Goal: Task Accomplishment & Management: Manage account settings

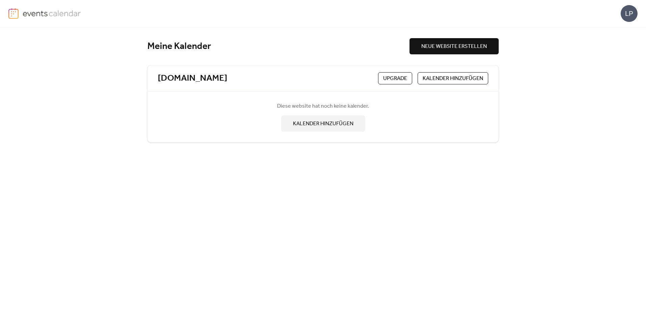
click at [625, 15] on div "LP" at bounding box center [629, 13] width 17 height 17
click at [608, 32] on span "Konto" at bounding box center [604, 30] width 15 height 8
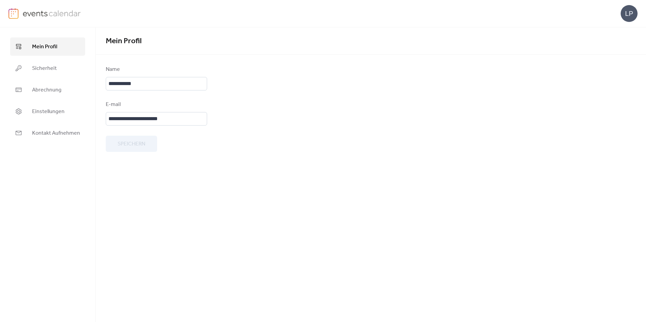
click at [50, 17] on img at bounding box center [52, 13] width 58 height 10
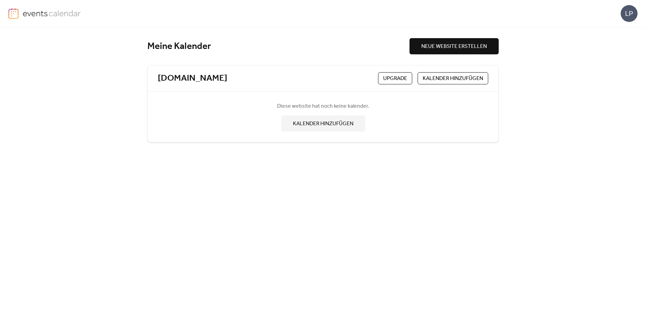
click at [46, 13] on img at bounding box center [52, 13] width 58 height 10
click at [168, 48] on div "Meine Kalender" at bounding box center [278, 47] width 262 height 12
click at [185, 79] on link "[DOMAIN_NAME]" at bounding box center [193, 78] width 70 height 11
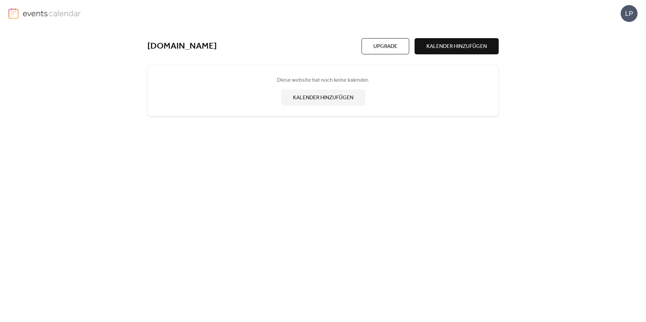
click at [34, 15] on img at bounding box center [52, 13] width 58 height 10
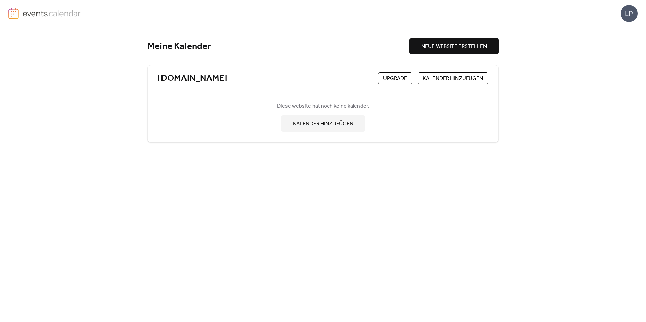
click at [436, 77] on span "KALENDER HINZUFÜGEN" at bounding box center [453, 79] width 61 height 8
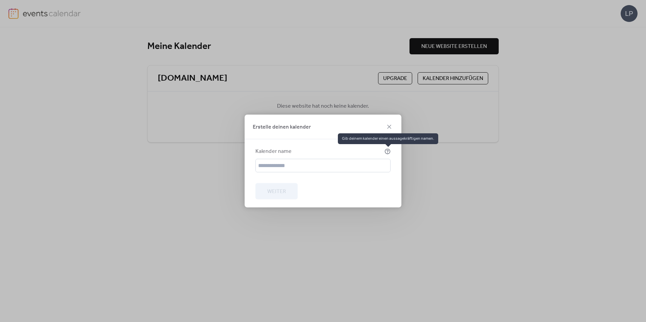
click at [388, 150] on icon at bounding box center [388, 152] width 6 height 6
click at [353, 159] on div "Kalender name" at bounding box center [323, 160] width 135 height 25
click at [348, 165] on input "text" at bounding box center [323, 166] width 135 height 14
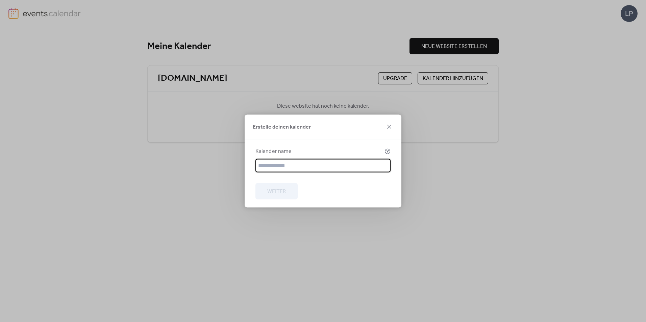
type input "****"
click at [281, 195] on span "Weiter" at bounding box center [276, 192] width 19 height 8
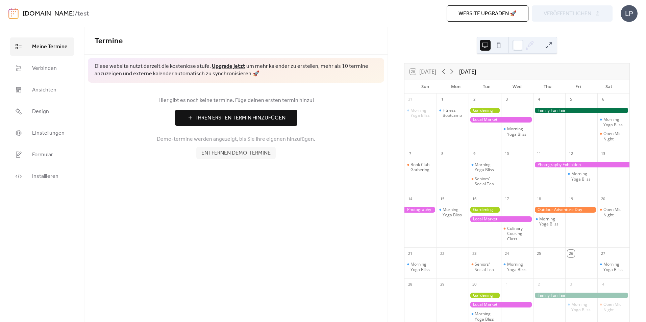
click at [220, 151] on span "Entfernen demo-termine" at bounding box center [235, 153] width 69 height 8
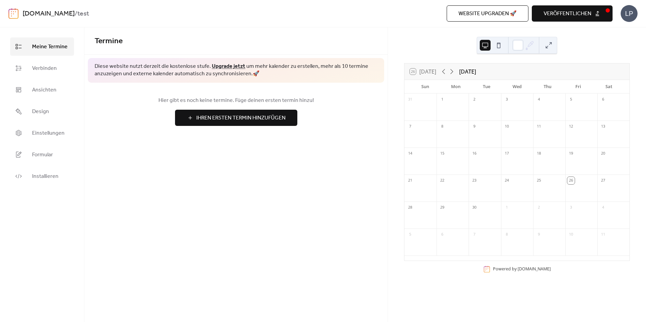
click at [222, 117] on span "Ihren Ersten Termin Hinzufügen" at bounding box center [240, 118] width 89 height 8
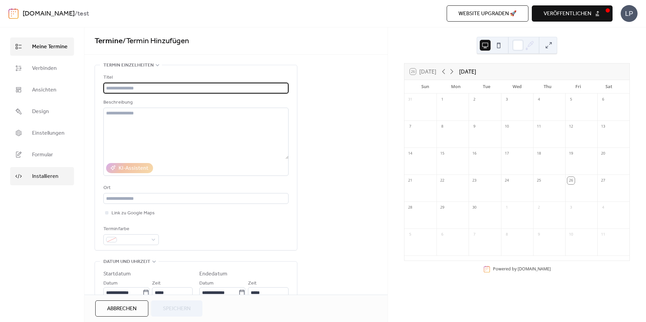
click at [41, 176] on span "Installieren" at bounding box center [45, 177] width 26 height 8
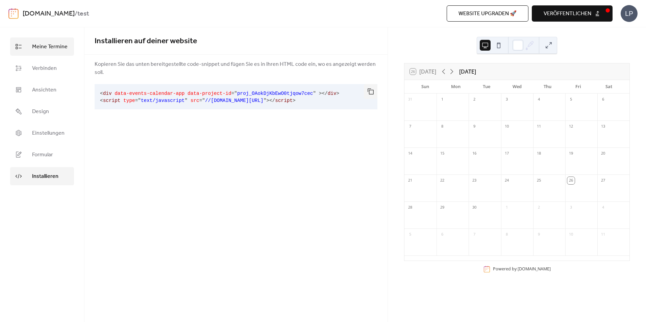
click at [54, 46] on span "Meine Termine" at bounding box center [49, 47] width 35 height 8
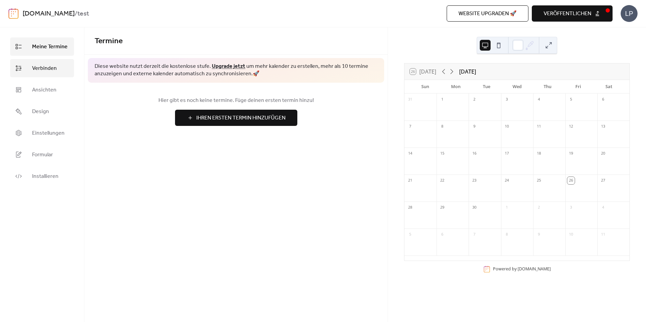
click at [18, 66] on icon at bounding box center [18, 68] width 7 height 7
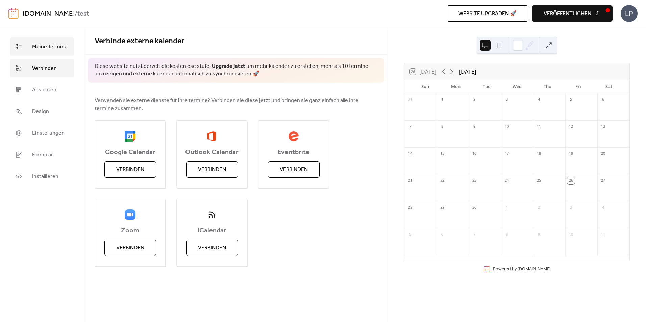
click at [43, 48] on span "Meine Termine" at bounding box center [49, 47] width 35 height 8
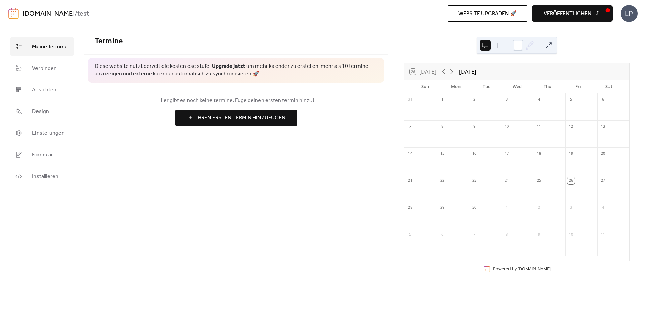
click at [628, 13] on div "LP" at bounding box center [629, 13] width 17 height 17
click at [192, 172] on div "Termine Diese website nutzt derzeit die kostenlose stufe. Upgrade jetzt um mehr…" at bounding box center [236, 174] width 303 height 295
click at [75, 14] on link "[DOMAIN_NAME]" at bounding box center [49, 13] width 52 height 13
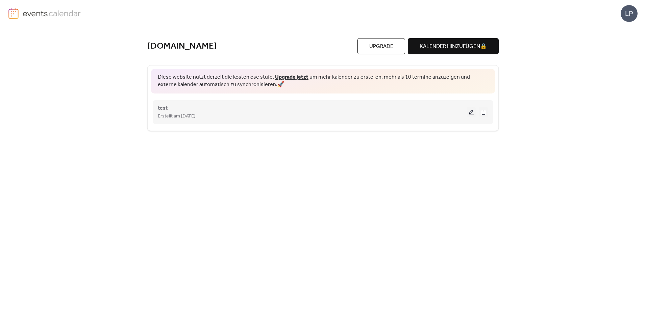
click at [483, 112] on button at bounding box center [483, 112] width 9 height 10
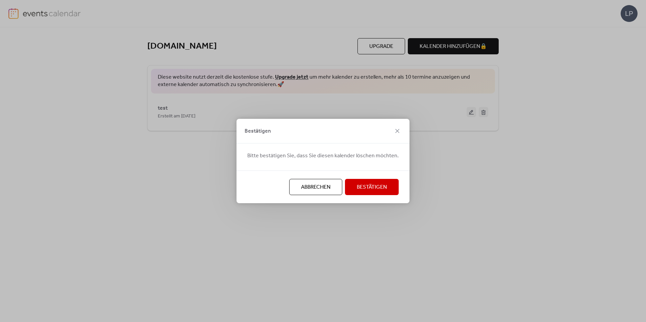
click at [370, 187] on span "Bestätigen" at bounding box center [372, 188] width 30 height 8
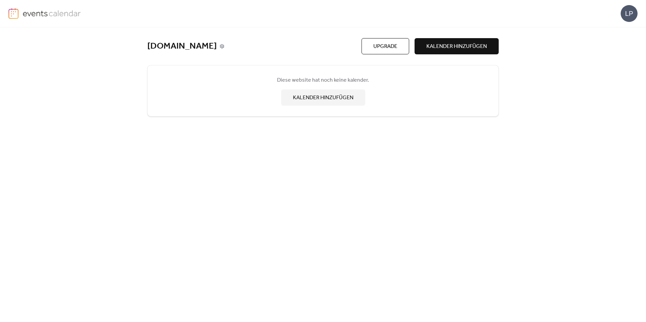
click at [224, 47] on icon at bounding box center [222, 46] width 5 height 5
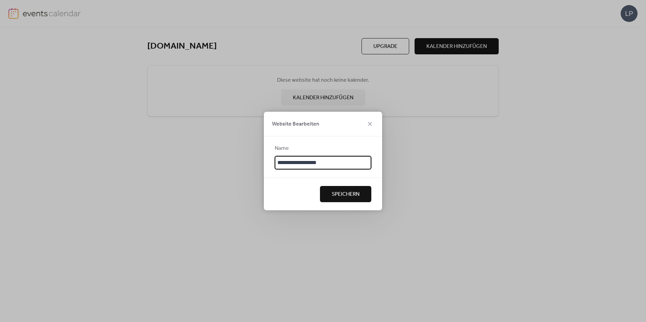
drag, startPoint x: 352, startPoint y: 161, endPoint x: 178, endPoint y: 158, distance: 173.8
click at [178, 158] on div "**********" at bounding box center [323, 161] width 646 height 322
type input "*"
type input "******"
click at [349, 193] on span "Speichern" at bounding box center [346, 195] width 28 height 8
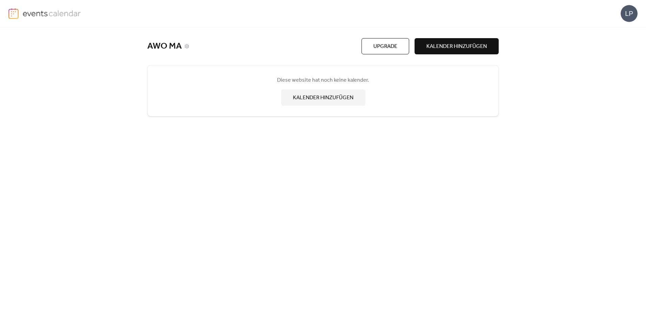
click at [174, 46] on link "AWO MA" at bounding box center [164, 46] width 34 height 11
click at [185, 46] on icon at bounding box center [187, 46] width 5 height 5
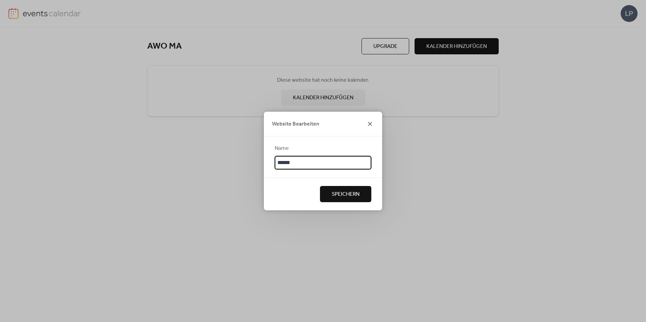
click at [371, 125] on icon at bounding box center [370, 124] width 4 height 4
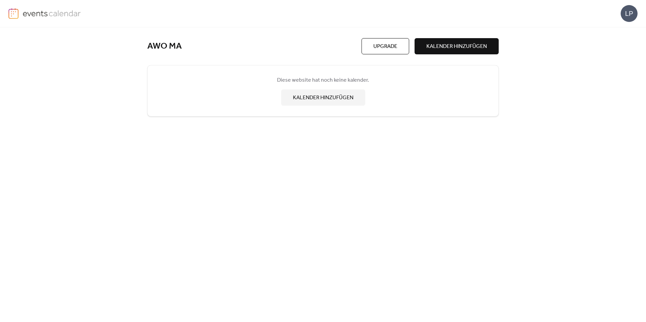
click at [625, 12] on div "LP" at bounding box center [629, 13] width 17 height 17
click at [604, 29] on span "Konto" at bounding box center [604, 30] width 15 height 8
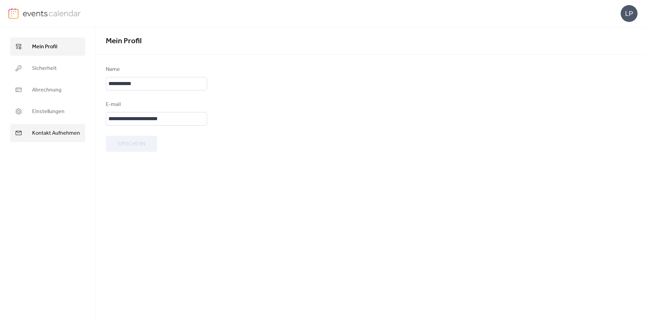
click at [63, 133] on span "Kontakt Aufnehmen" at bounding box center [56, 133] width 48 height 8
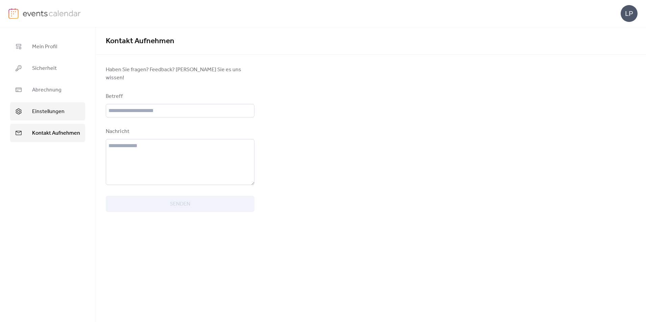
click at [49, 104] on link "Einstellungen" at bounding box center [47, 111] width 75 height 18
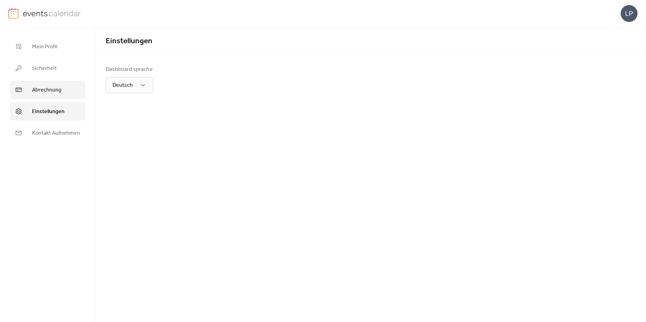
click at [48, 86] on span "Abrechnung" at bounding box center [46, 90] width 29 height 8
click at [41, 67] on span "Sicherheit" at bounding box center [44, 69] width 25 height 8
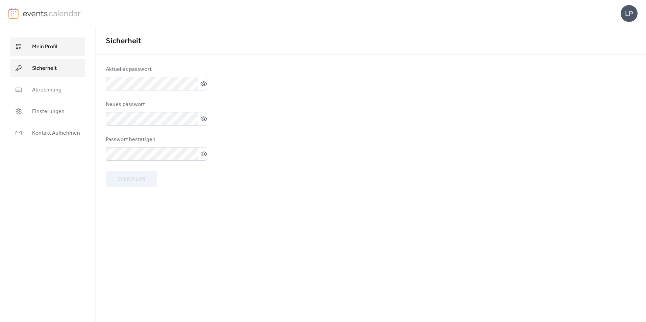
click at [42, 46] on span "Mein Profil" at bounding box center [44, 47] width 25 height 8
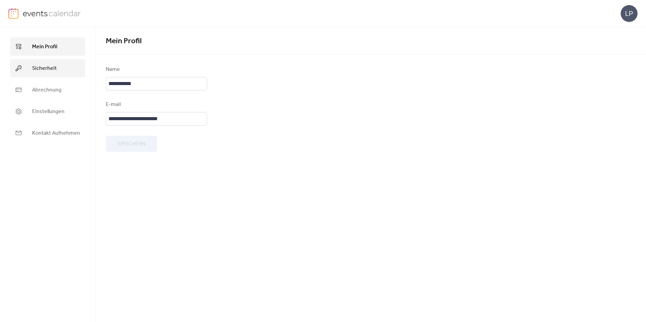
click at [44, 73] on span "Sicherheit" at bounding box center [44, 69] width 25 height 8
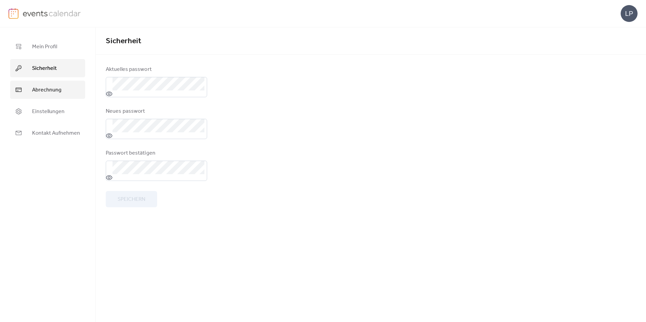
click at [42, 88] on span "Abrechnung" at bounding box center [46, 90] width 29 height 8
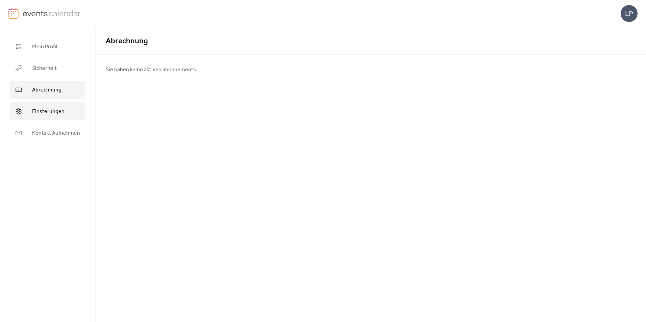
click at [47, 104] on link "Einstellungen" at bounding box center [47, 111] width 75 height 18
click at [52, 130] on span "Kontakt Aufnehmen" at bounding box center [56, 133] width 48 height 8
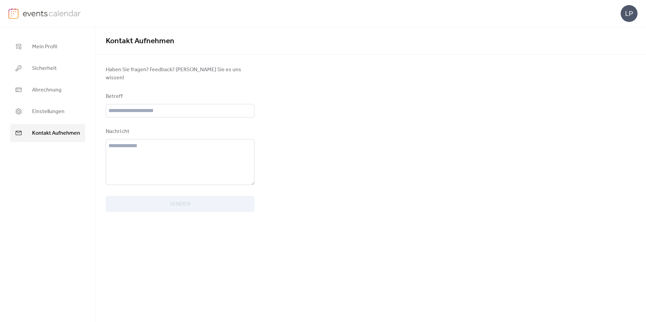
click at [631, 13] on div "LP" at bounding box center [629, 13] width 17 height 17
click at [617, 49] on link "Kontakt zu Uns" at bounding box center [615, 44] width 47 height 14
click at [29, 14] on img at bounding box center [52, 13] width 58 height 10
